Goal: Information Seeking & Learning: Learn about a topic

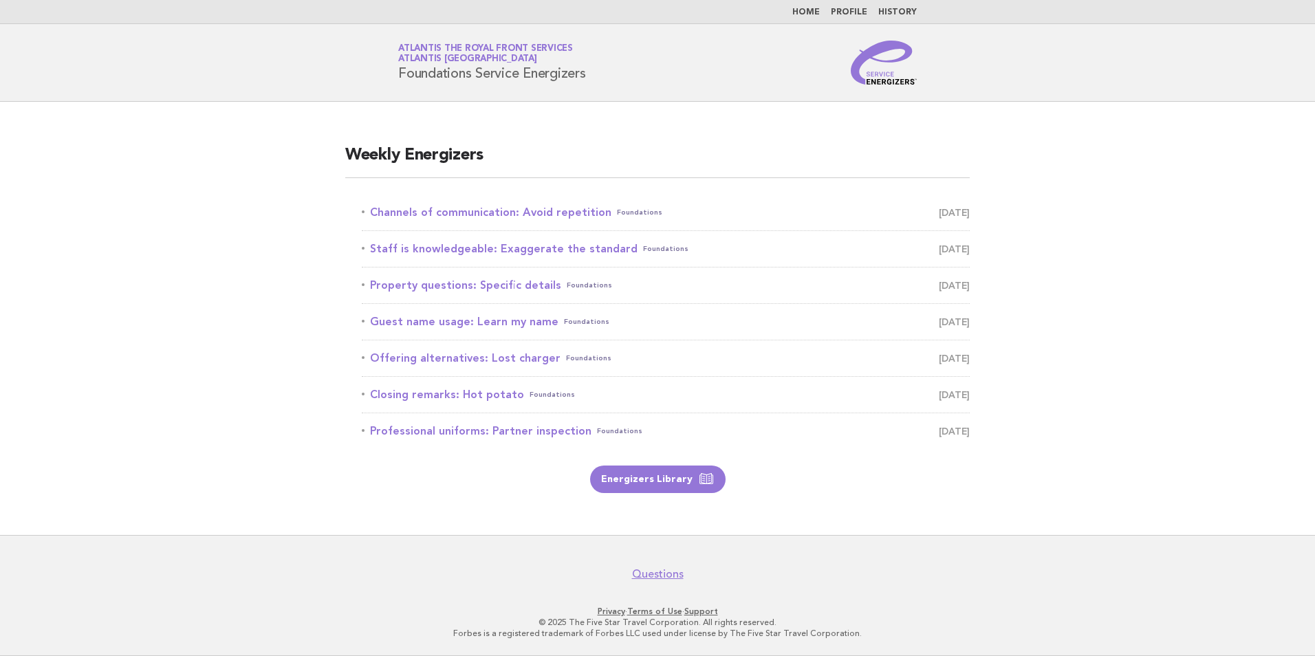
click at [804, 11] on link "Home" at bounding box center [806, 12] width 28 height 8
click at [565, 212] on link "Channels of communication: Avoid repetition Foundations September 25" at bounding box center [666, 212] width 608 height 19
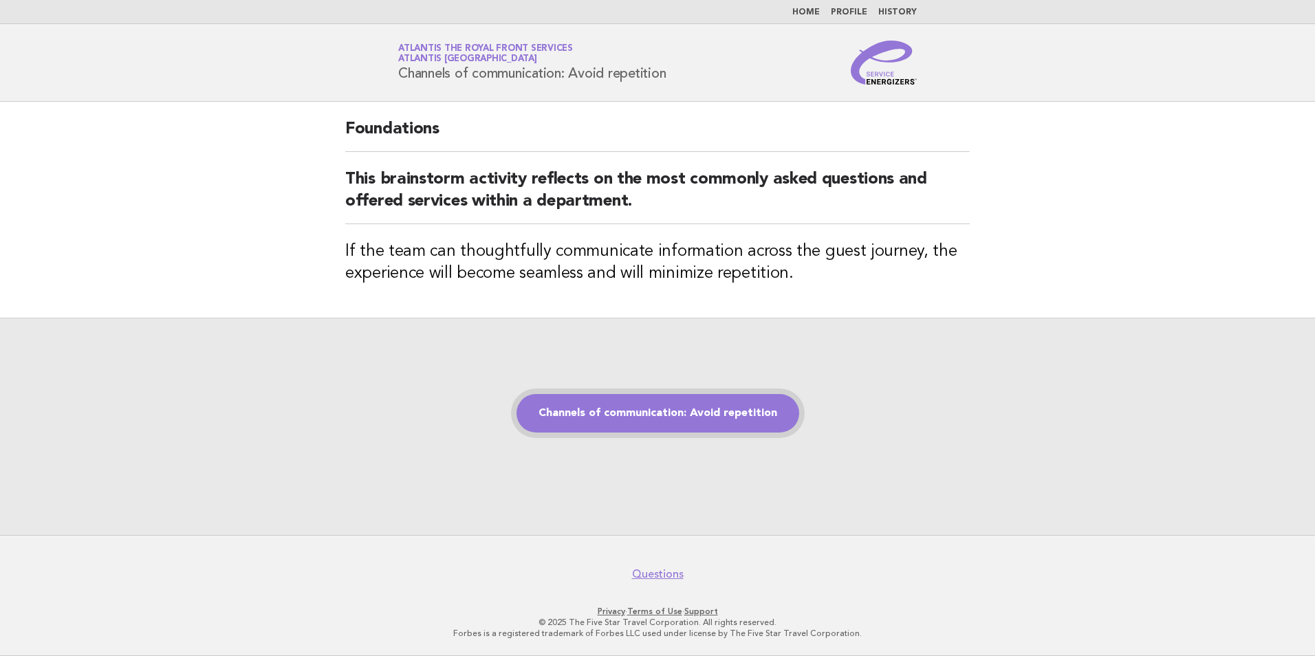
click at [636, 415] on link "Channels of communication: Avoid repetition" at bounding box center [657, 413] width 283 height 39
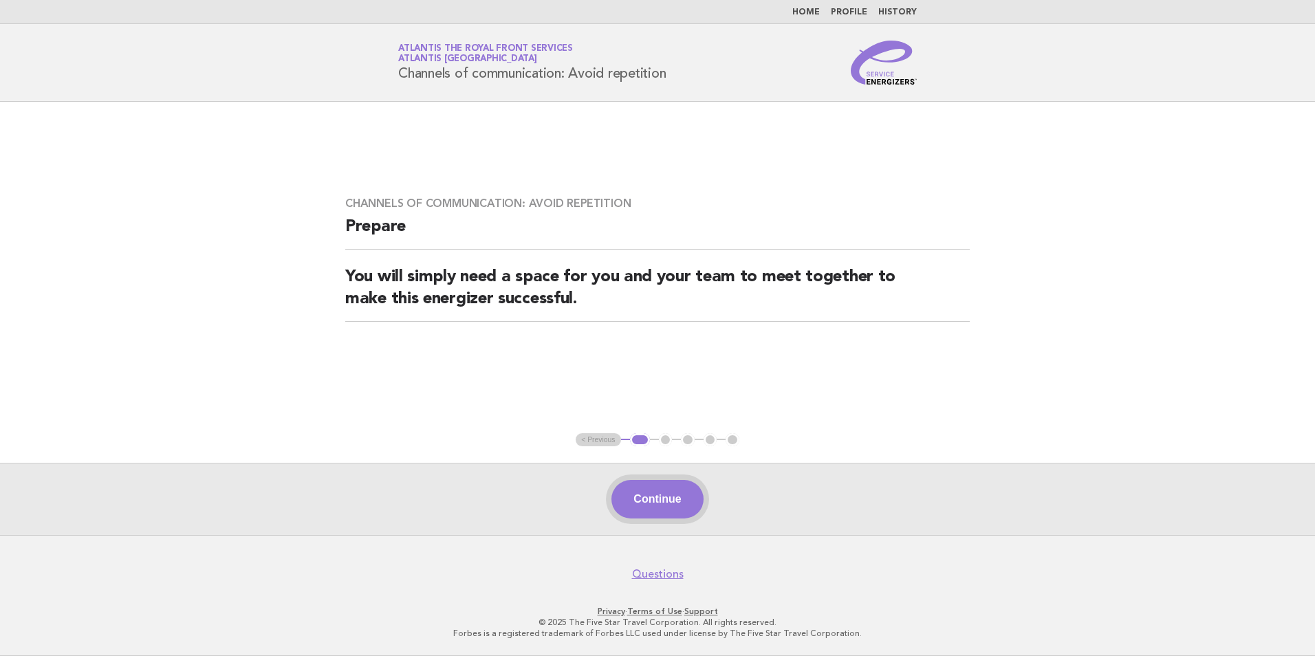
click at [665, 505] on button "Continue" at bounding box center [656, 499] width 91 height 39
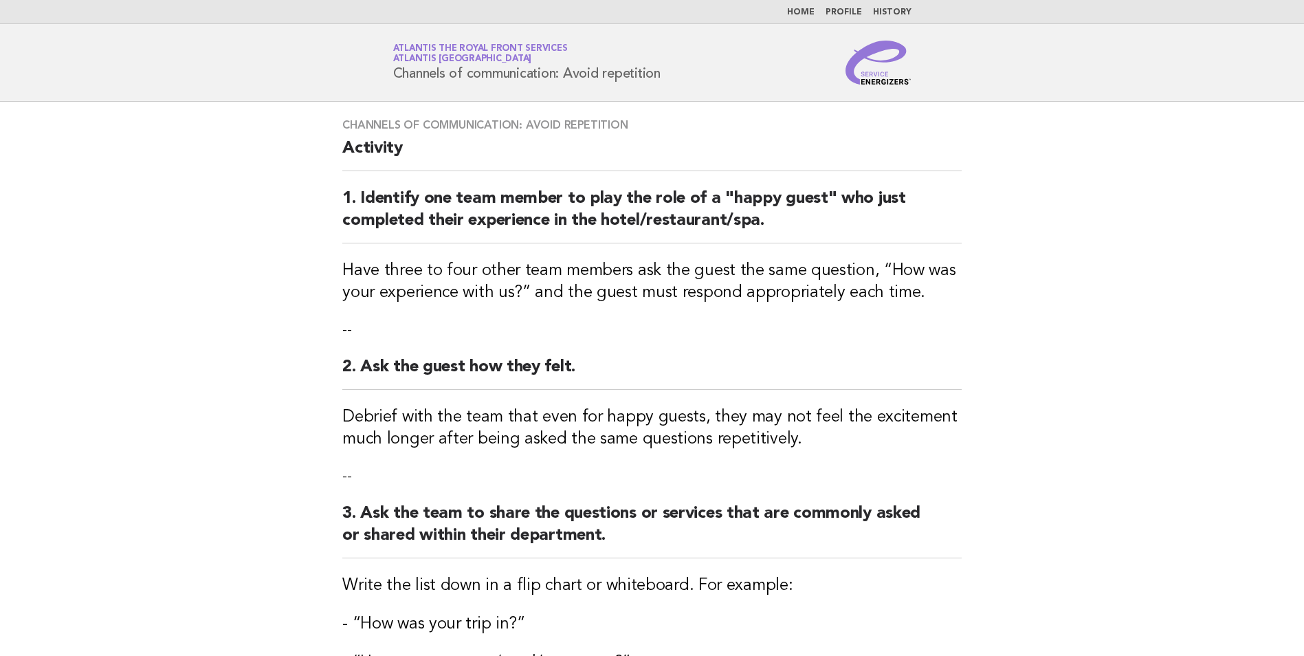
click at [801, 10] on link "Home" at bounding box center [801, 12] width 28 height 8
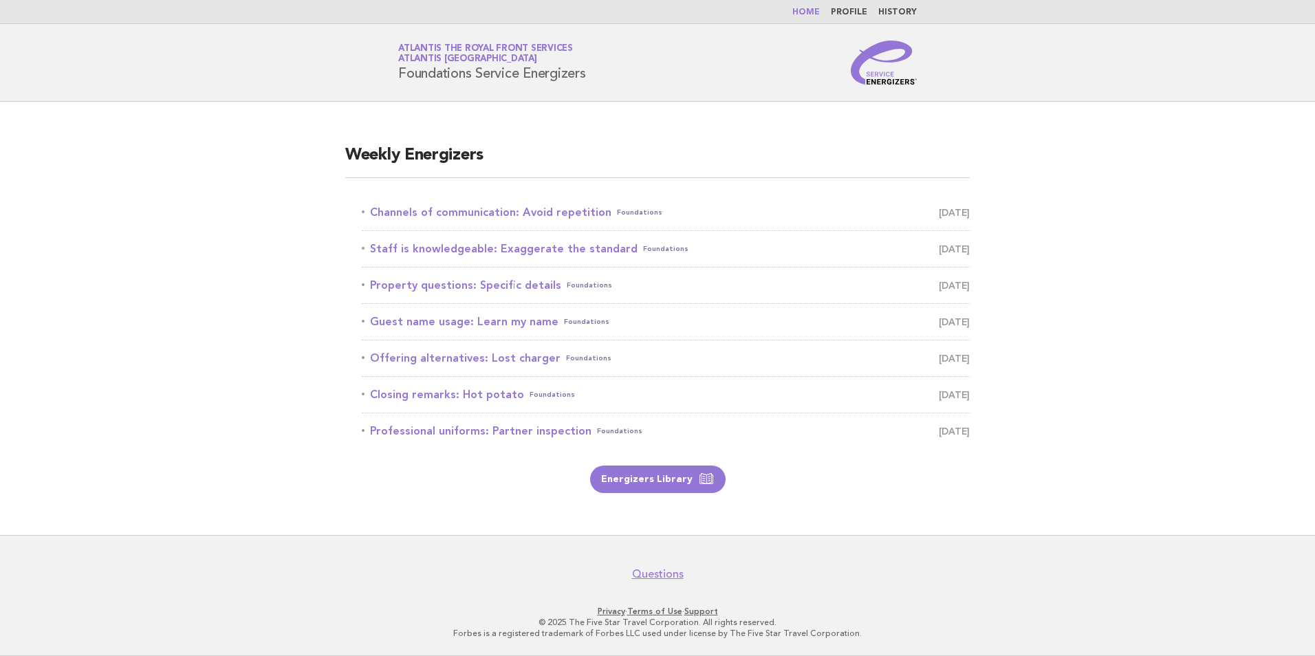
click at [802, 12] on link "Home" at bounding box center [806, 12] width 28 height 8
click at [804, 12] on link "Home" at bounding box center [806, 12] width 28 height 8
